Goal: Complete application form

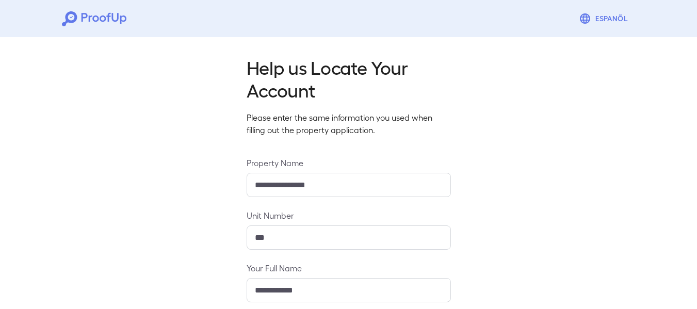
scroll to position [158, 0]
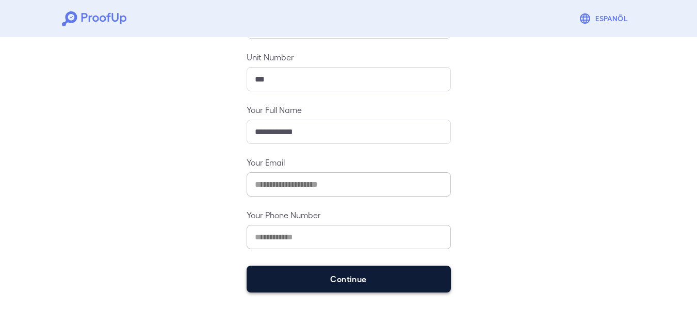
click at [338, 278] on button "Continue" at bounding box center [348, 279] width 204 height 27
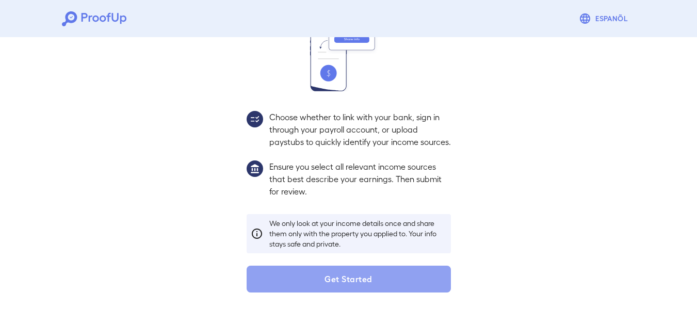
click at [338, 278] on button "Get Started" at bounding box center [348, 279] width 204 height 27
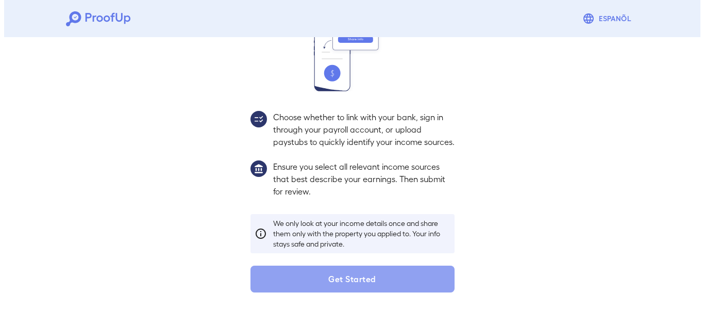
scroll to position [85, 0]
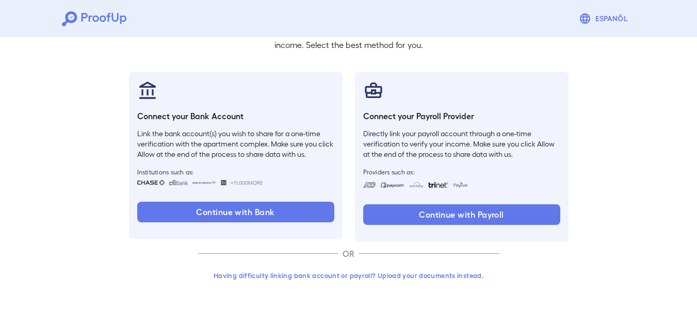
click at [332, 280] on button "Having difficulty linking bank account or payroll? Upload your documents instea…" at bounding box center [348, 275] width 301 height 19
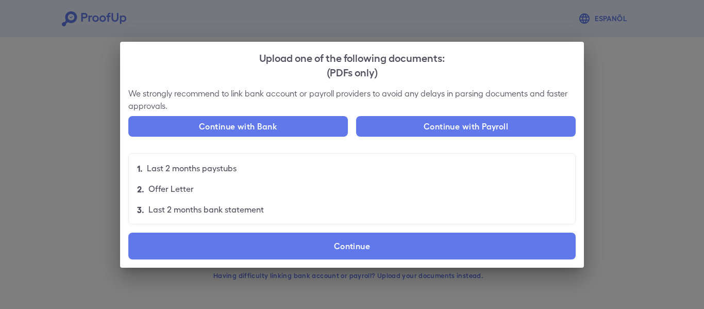
click at [316, 264] on div "We strongly recommend to link bank account or payroll providers to avoid any de…" at bounding box center [352, 177] width 464 height 180
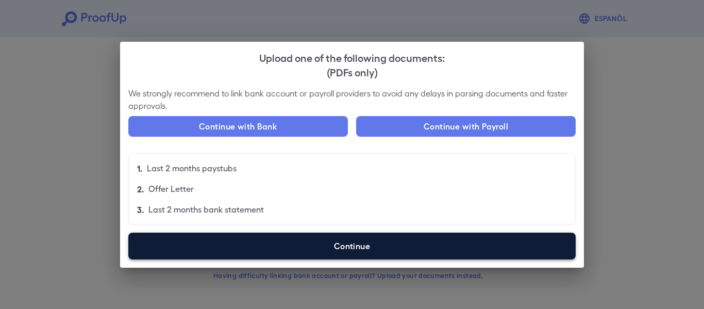
click at [321, 254] on label "Continue" at bounding box center [352, 246] width 448 height 27
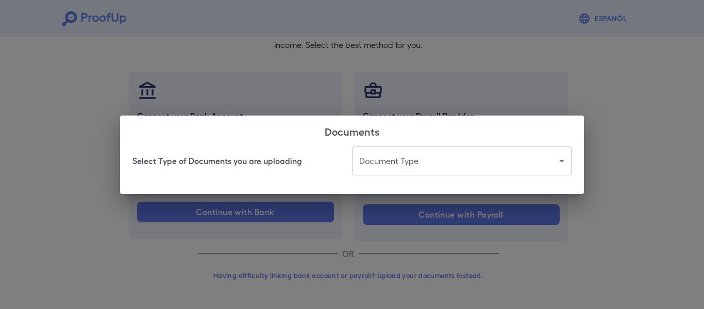
click at [457, 157] on body "Espanõl Go back How Would You Like to Verify Your Income? There are multiple wa…" at bounding box center [352, 112] width 704 height 394
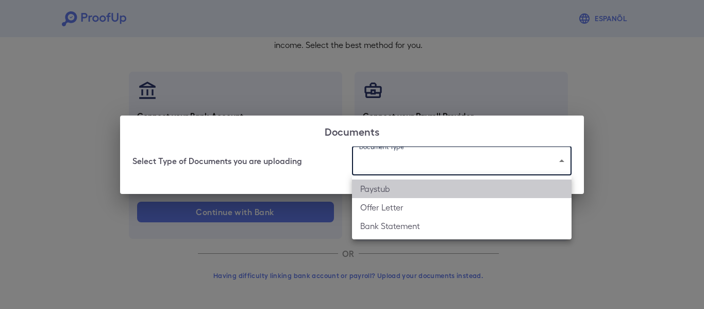
click at [436, 191] on li "Paystub" at bounding box center [462, 188] width 220 height 19
type input "*******"
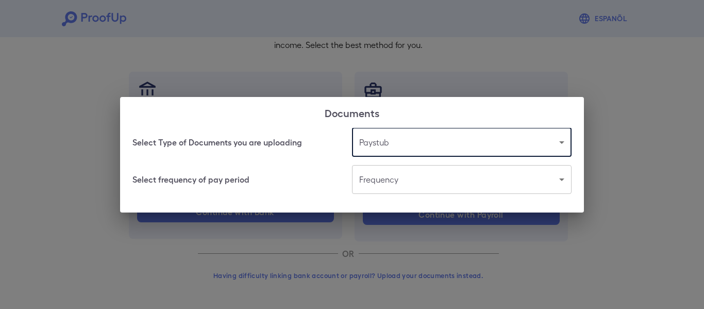
click at [370, 175] on body "Espanõl Go back How Would You Like to Verify Your Income? There are multiple wa…" at bounding box center [352, 112] width 704 height 394
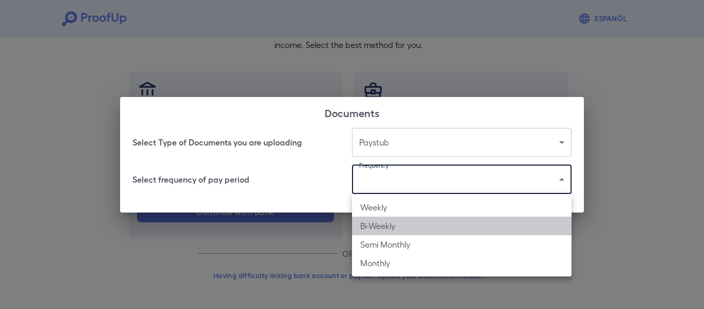
click at [395, 217] on li "Bi-Weekly" at bounding box center [462, 226] width 220 height 19
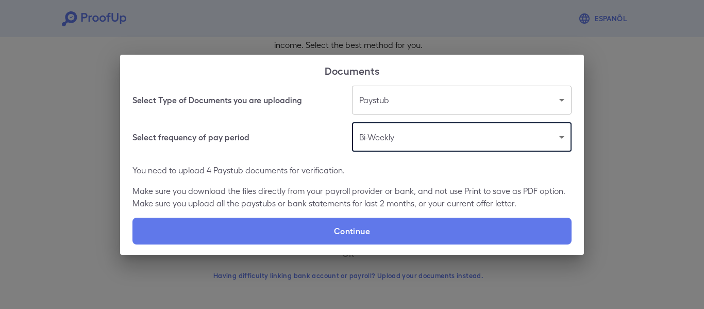
click at [377, 135] on body "Espanõl Go back How Would You Like to Verify Your Income? There are multiple wa…" at bounding box center [352, 112] width 704 height 394
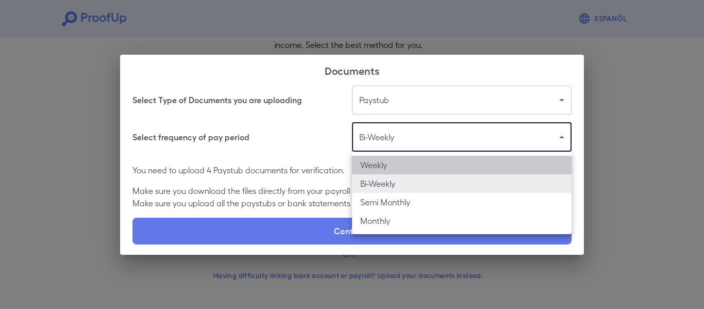
click at [393, 169] on li "Weekly" at bounding box center [462, 165] width 220 height 19
type input "******"
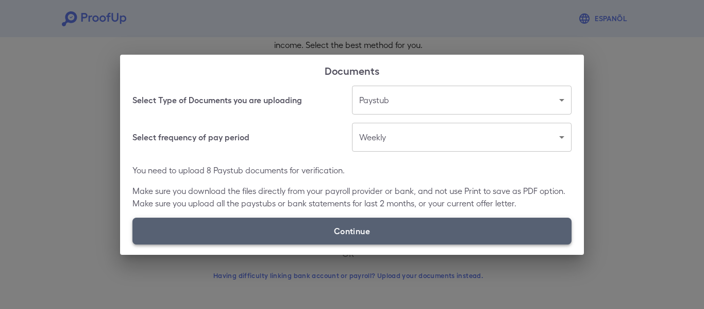
click at [417, 228] on label "Continue" at bounding box center [352, 231] width 439 height 27
click at [133, 244] on input "Continue" at bounding box center [133, 244] width 1 height 1
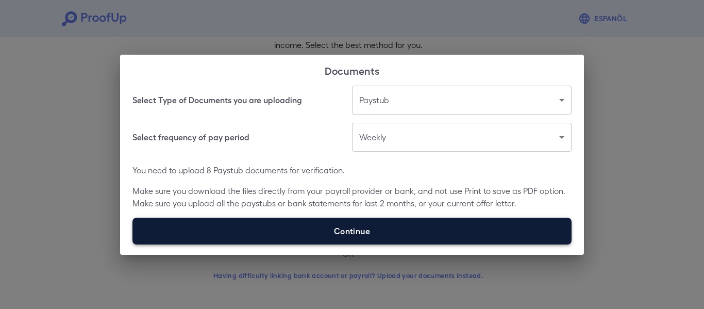
type input "**********"
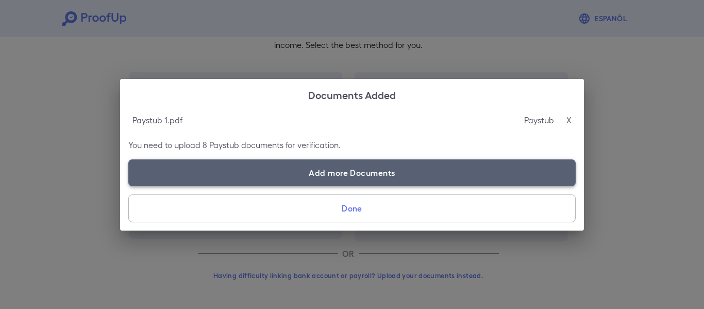
click at [320, 164] on label "Add more Documents" at bounding box center [352, 172] width 448 height 27
click at [129, 186] on input "Add more Documents" at bounding box center [128, 186] width 1 height 1
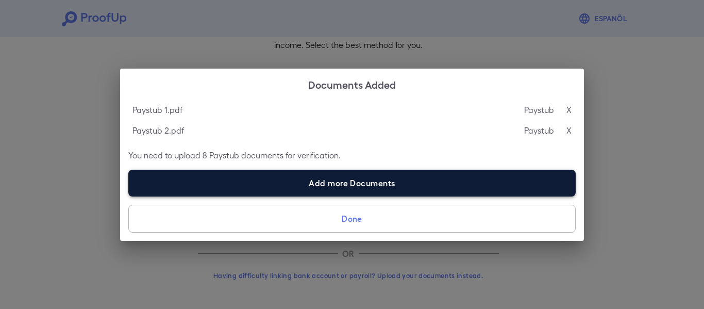
click at [323, 188] on label "Add more Documents" at bounding box center [352, 183] width 448 height 27
click at [129, 196] on input "Add more Documents" at bounding box center [128, 196] width 1 height 1
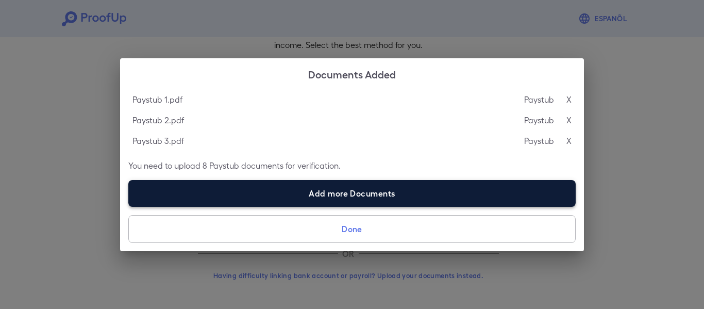
click at [353, 191] on label "Add more Documents" at bounding box center [352, 193] width 448 height 27
click at [129, 206] on input "Add more Documents" at bounding box center [128, 206] width 1 height 1
type input "**********"
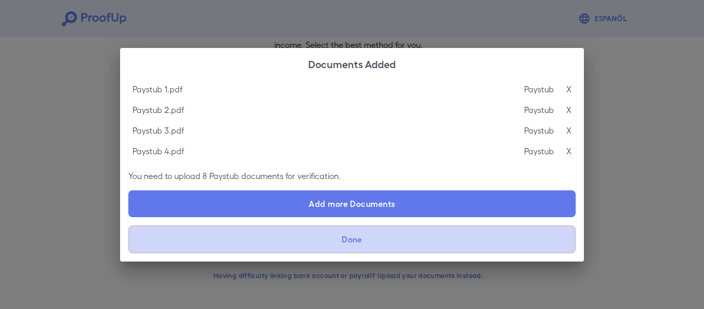
click at [395, 240] on button "Done" at bounding box center [352, 239] width 448 height 28
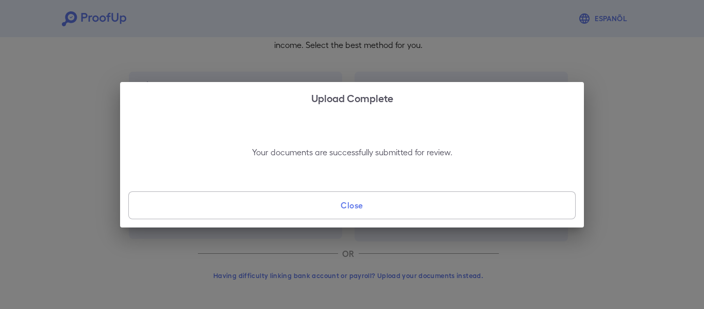
click at [362, 205] on button "Close" at bounding box center [352, 205] width 448 height 28
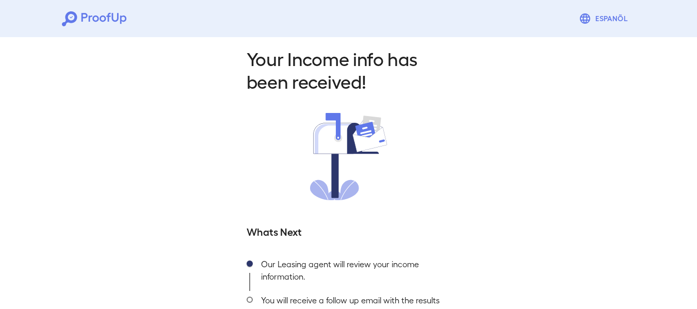
scroll to position [87, 0]
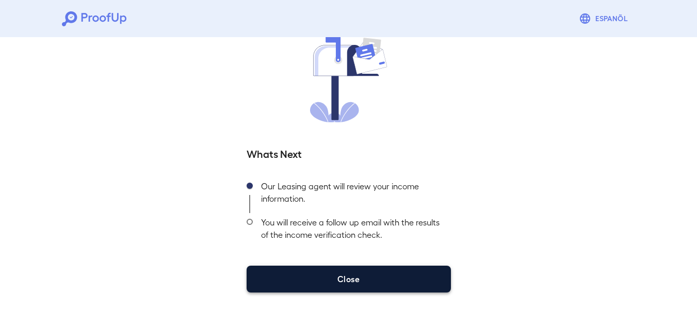
click at [379, 277] on button "Close" at bounding box center [348, 279] width 204 height 27
click at [358, 282] on button "Close" at bounding box center [348, 279] width 204 height 27
